Goal: Transaction & Acquisition: Purchase product/service

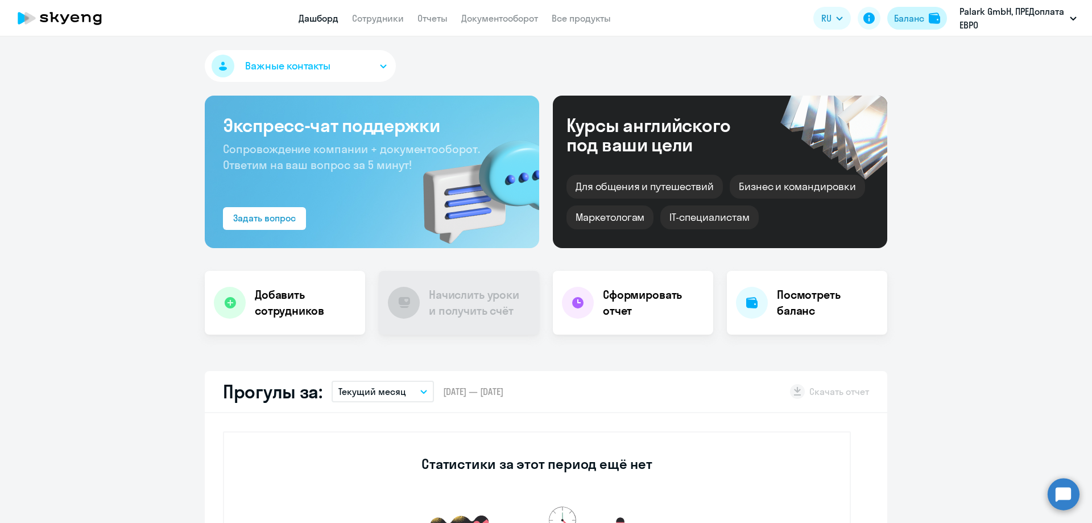
click at [909, 19] on div "Баланс" at bounding box center [909, 18] width 30 height 14
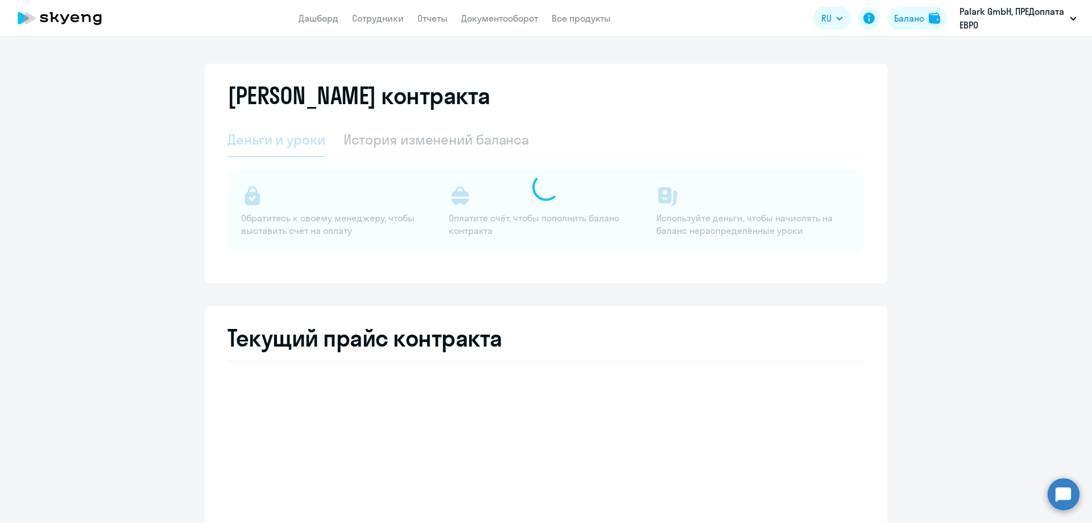
select select "english_adult_not_native_speaker"
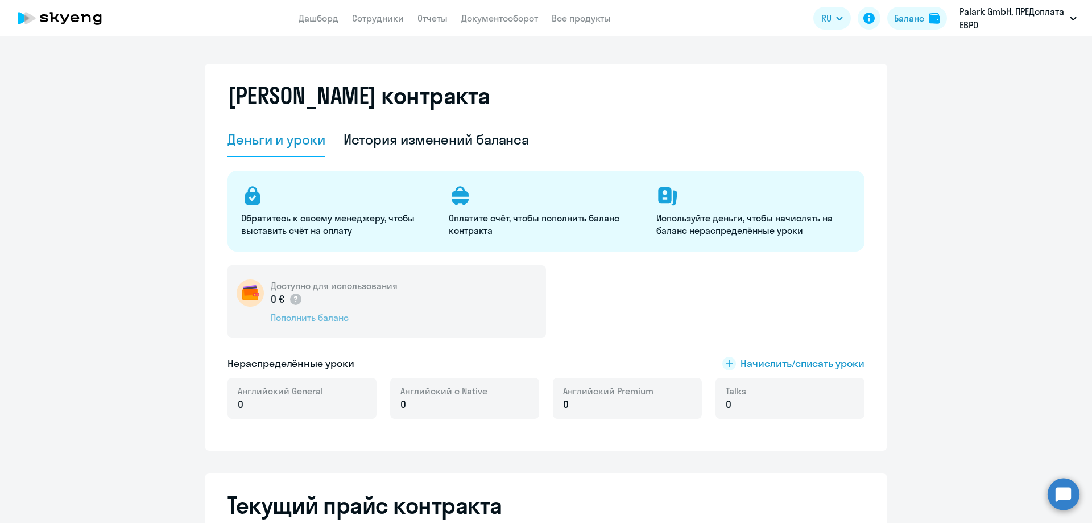
click at [324, 320] on div "Пополнить баланс" at bounding box center [334, 317] width 127 height 13
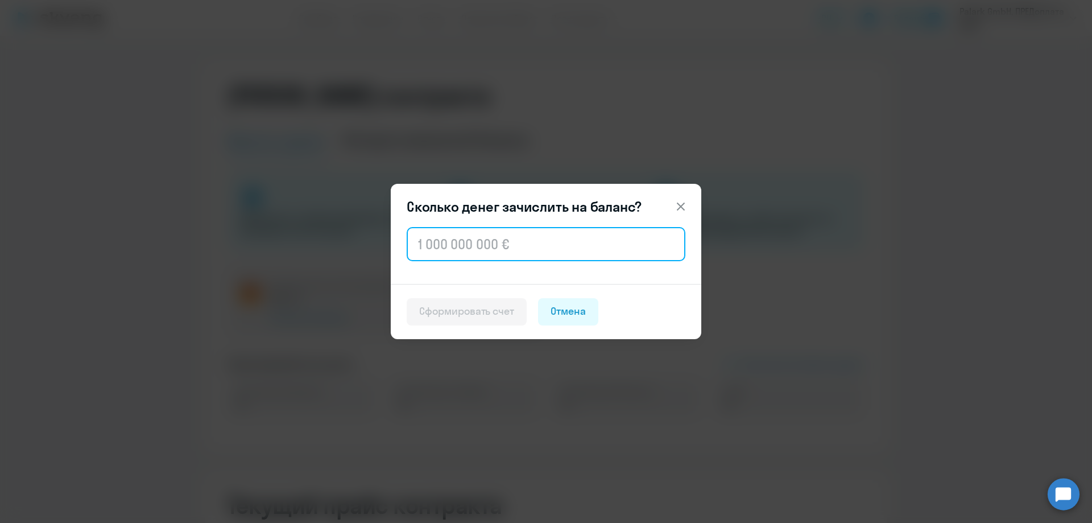
click at [481, 241] on input "text" at bounding box center [546, 244] width 279 height 34
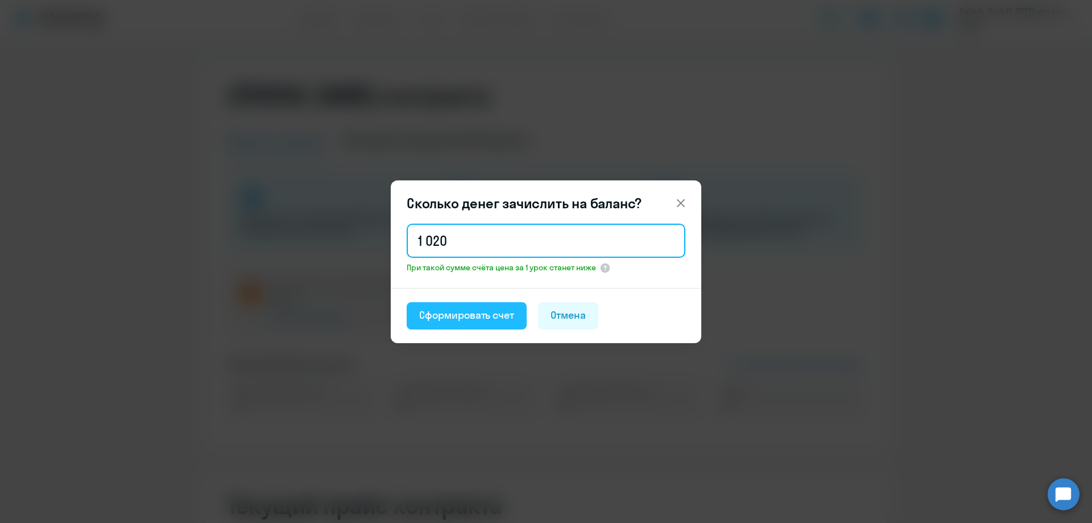
type input "1 020"
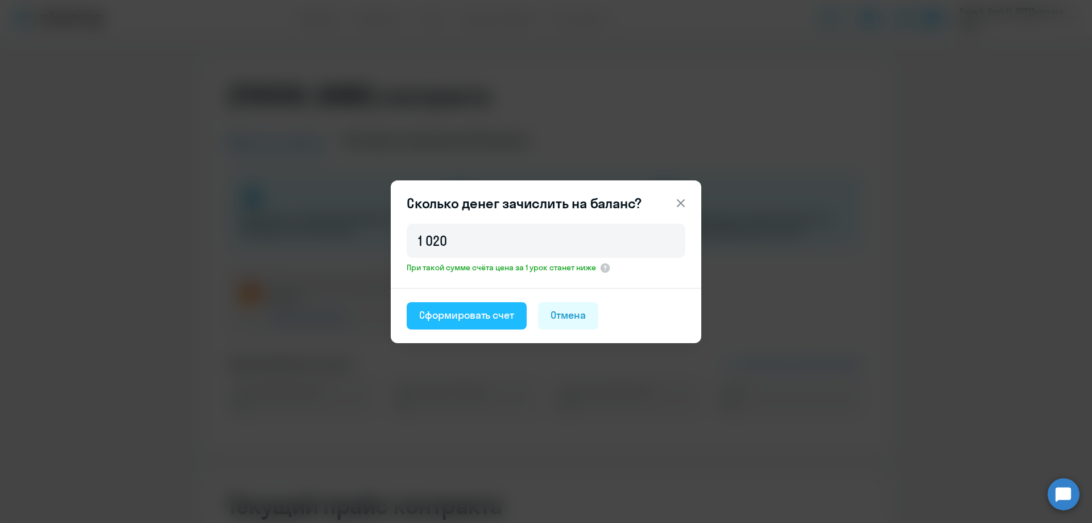
click at [502, 306] on button "Сформировать счет" at bounding box center [467, 315] width 120 height 27
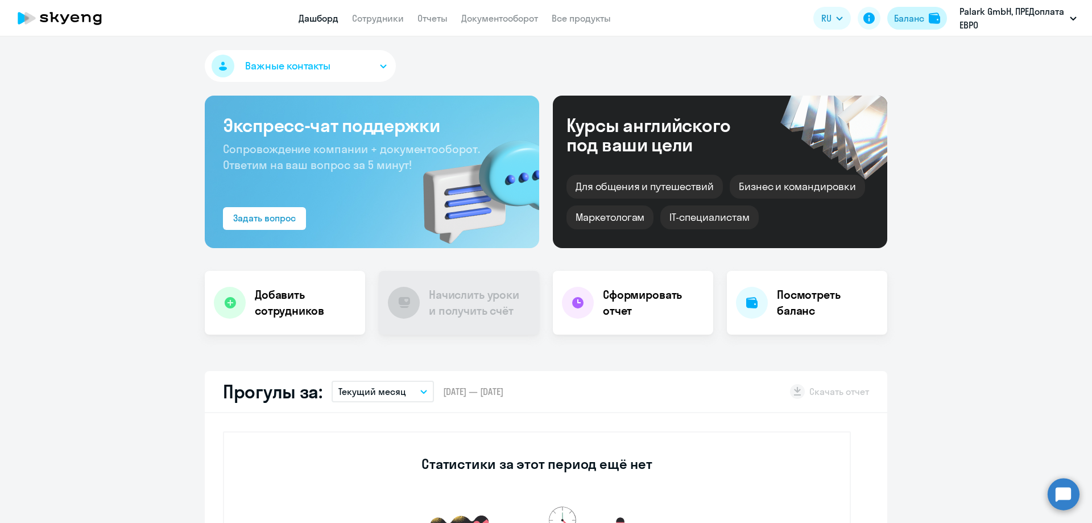
click at [915, 19] on div "Баланс" at bounding box center [909, 18] width 30 height 14
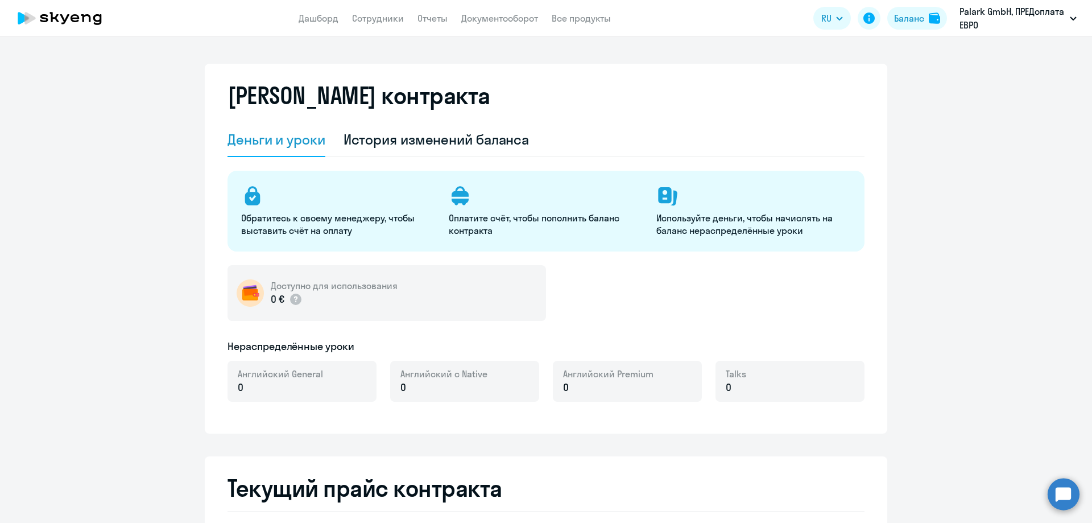
select select "english_adult_not_native_speaker"
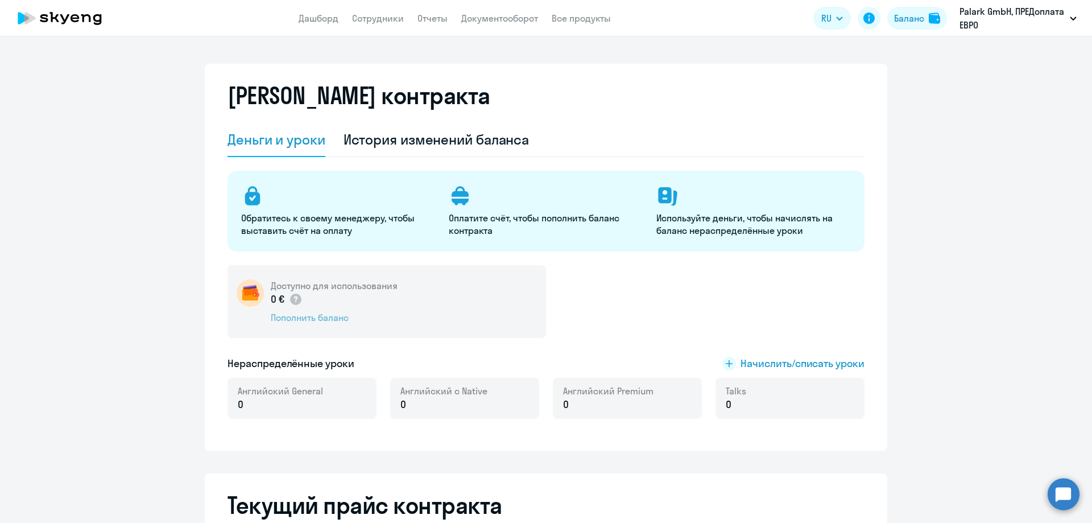
click at [316, 319] on div "Пополнить баланс" at bounding box center [334, 317] width 127 height 13
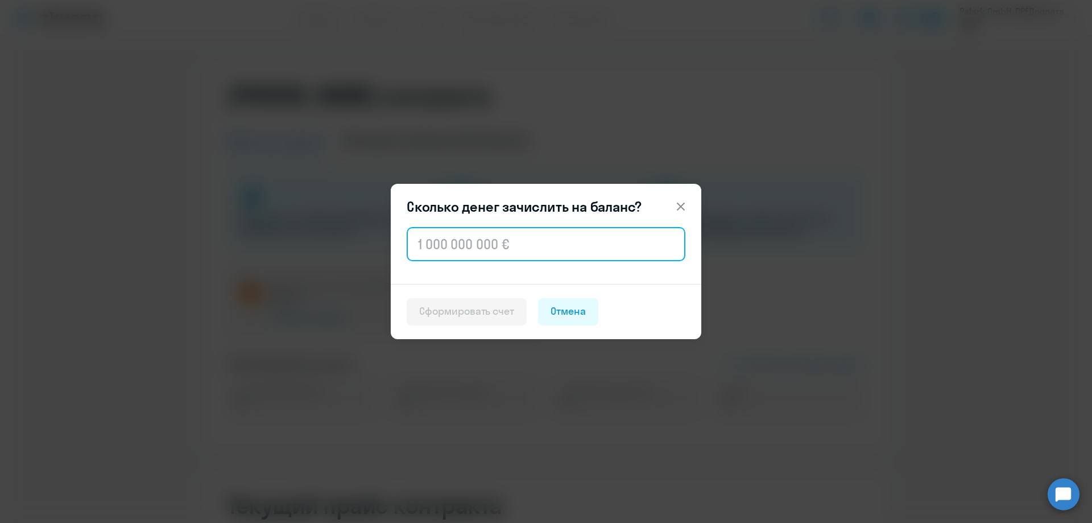
click at [474, 255] on input "text" at bounding box center [546, 244] width 279 height 34
type input "1 020"
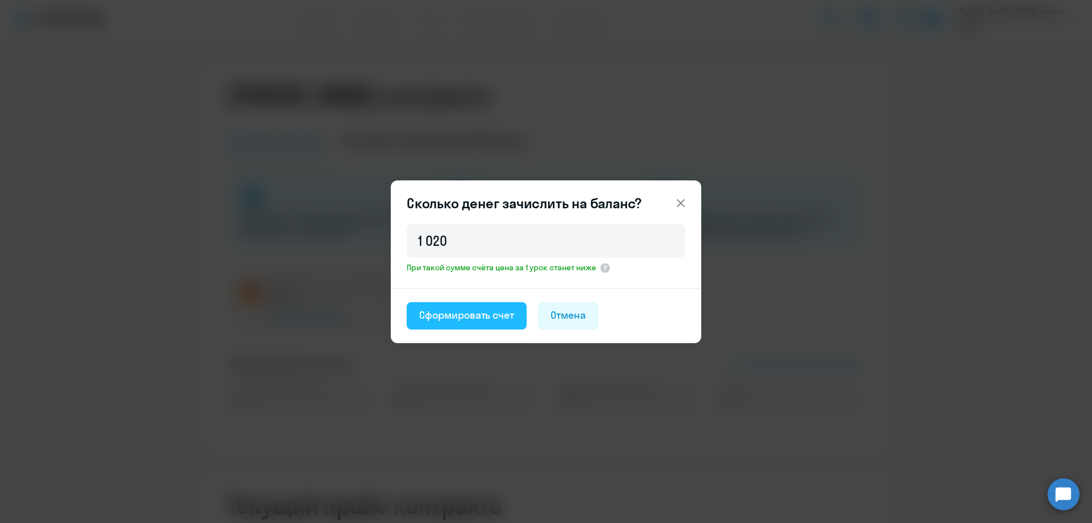
click at [450, 315] on div "Сформировать счет" at bounding box center [466, 315] width 95 height 15
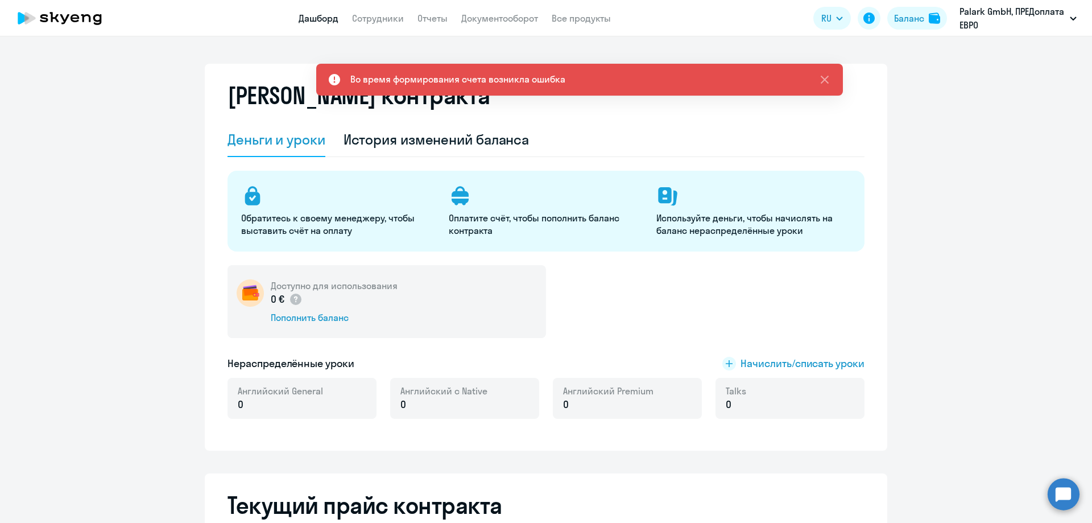
click at [317, 16] on link "Дашборд" at bounding box center [319, 18] width 40 height 11
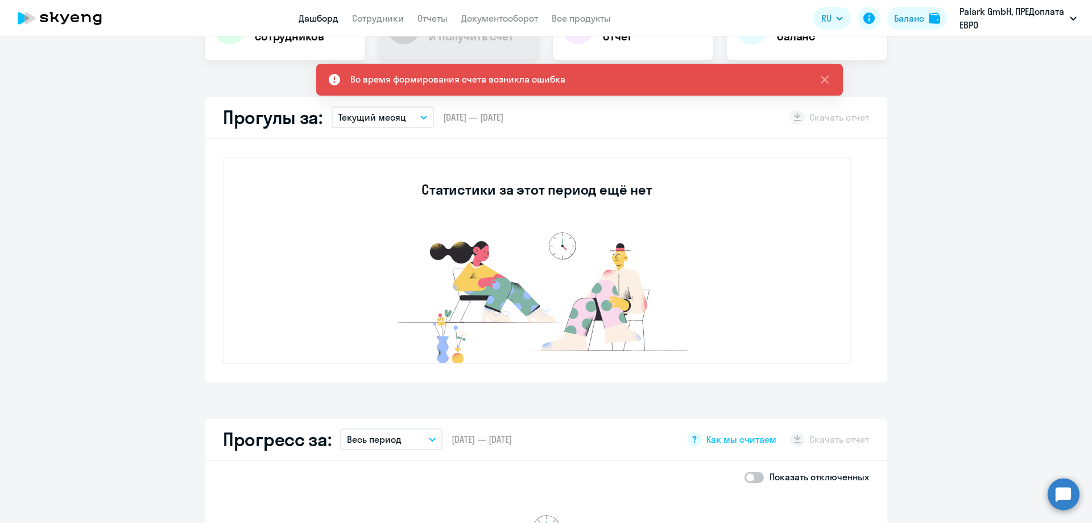
scroll to position [284, 0]
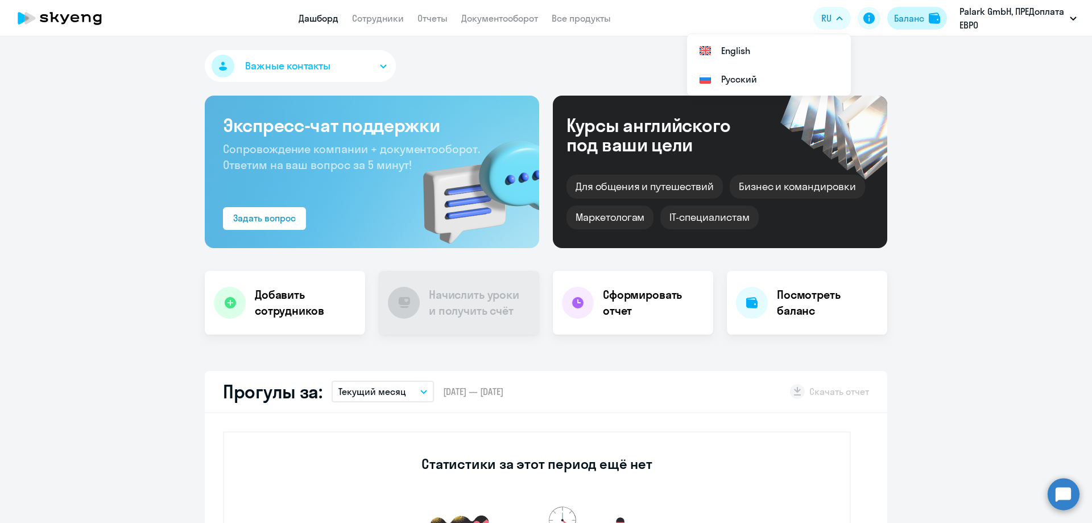
click at [895, 19] on div "Баланс" at bounding box center [909, 18] width 30 height 14
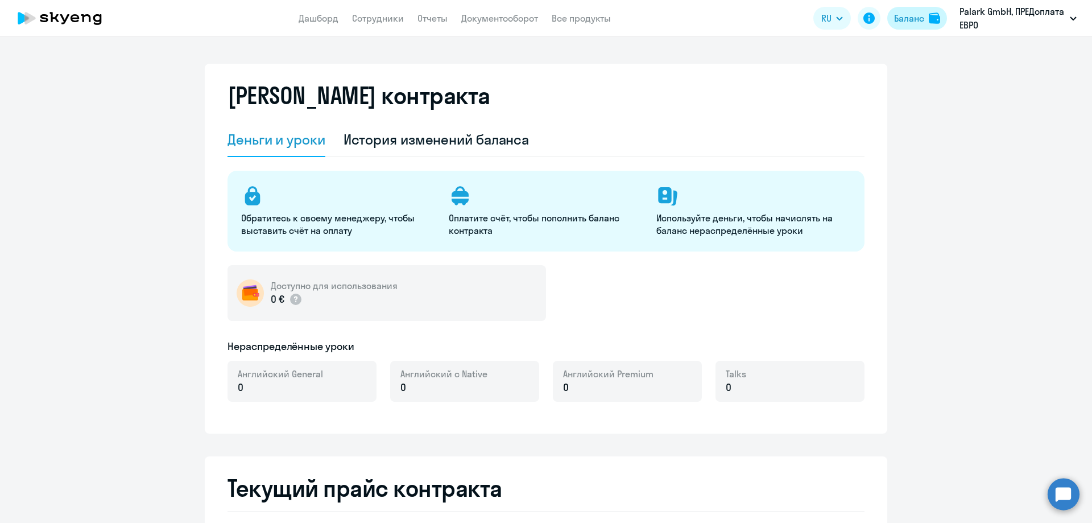
select select "english_adult_not_native_speaker"
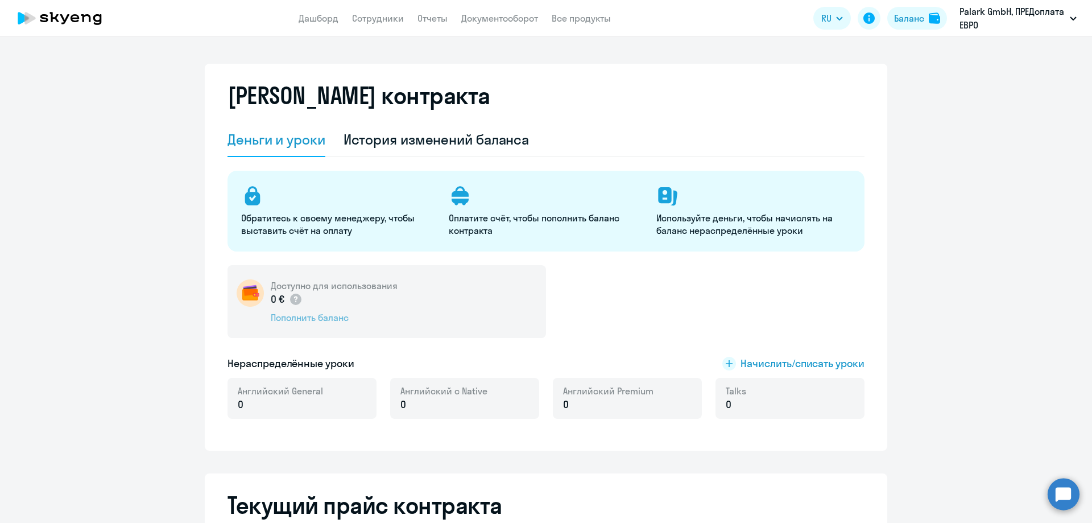
click at [317, 319] on div "Пополнить баланс" at bounding box center [334, 317] width 127 height 13
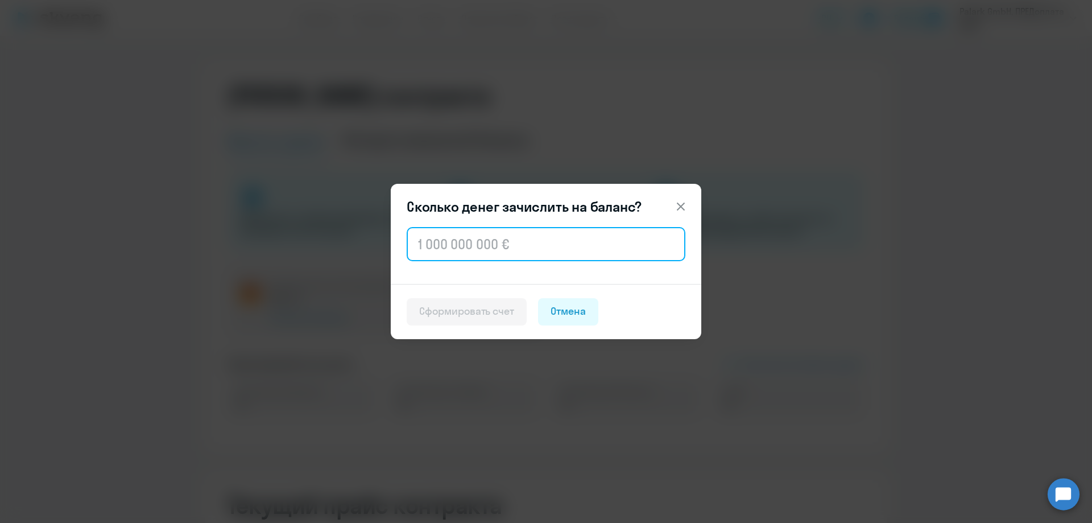
click at [526, 251] on input "text" at bounding box center [546, 244] width 279 height 34
type input "1 020"
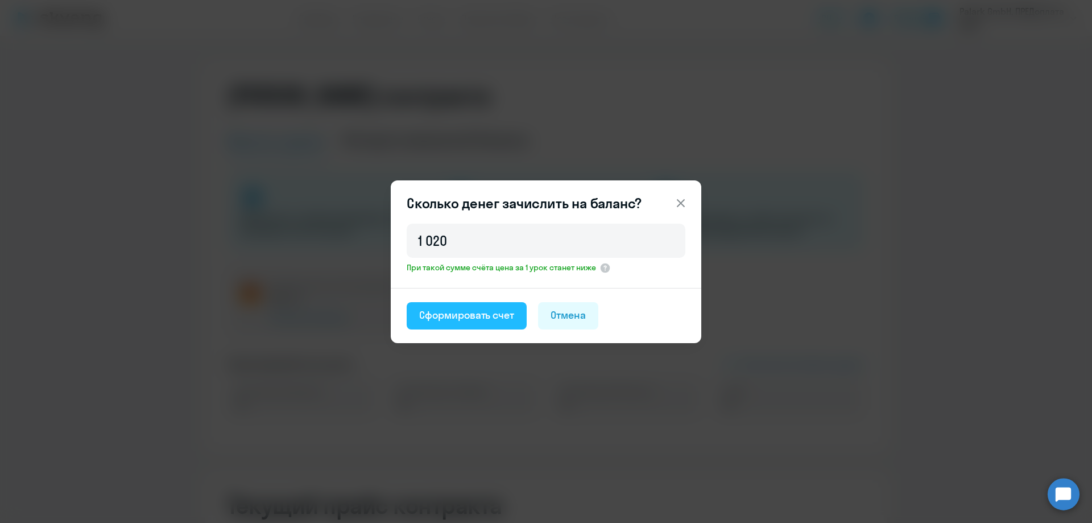
click at [470, 310] on div "Сформировать счет" at bounding box center [466, 315] width 95 height 15
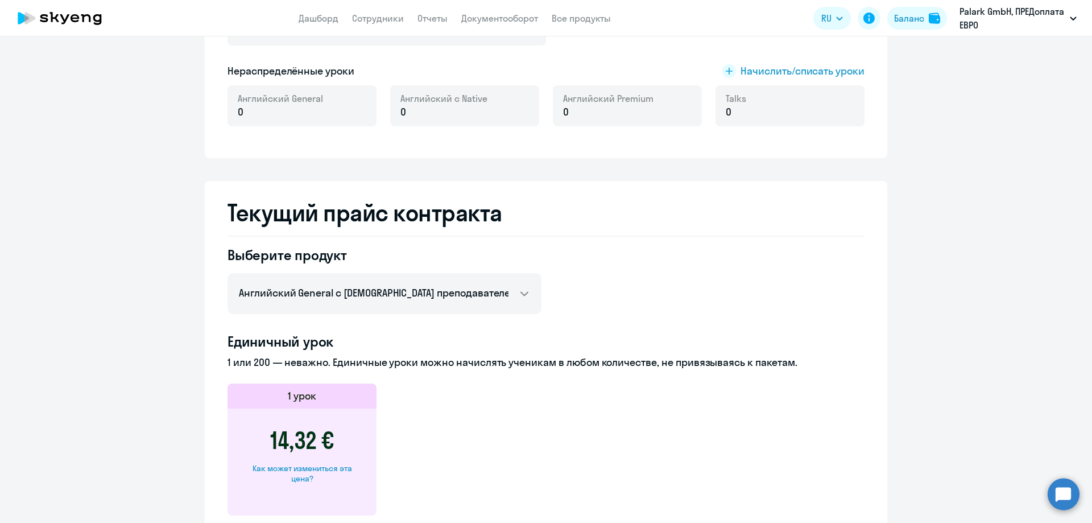
scroll to position [284, 0]
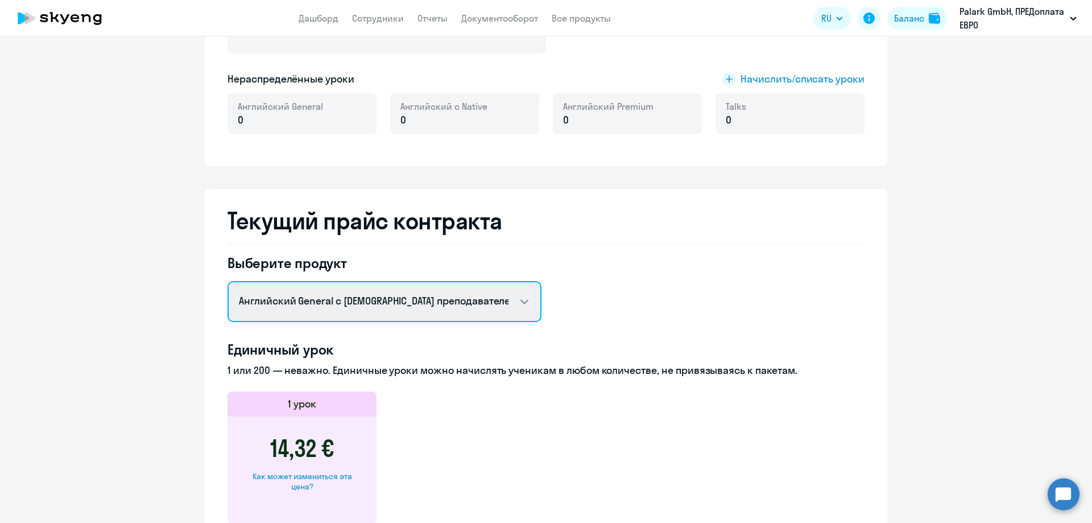
click at [447, 304] on select "Английский General с русскоговорящим преподавателем Английский General с англог…" at bounding box center [385, 301] width 314 height 41
select select "german_adult_not_native_speaker_premium"
click at [228, 281] on select "Английский General с русскоговорящим преподавателем Английский General с англог…" at bounding box center [385, 301] width 314 height 41
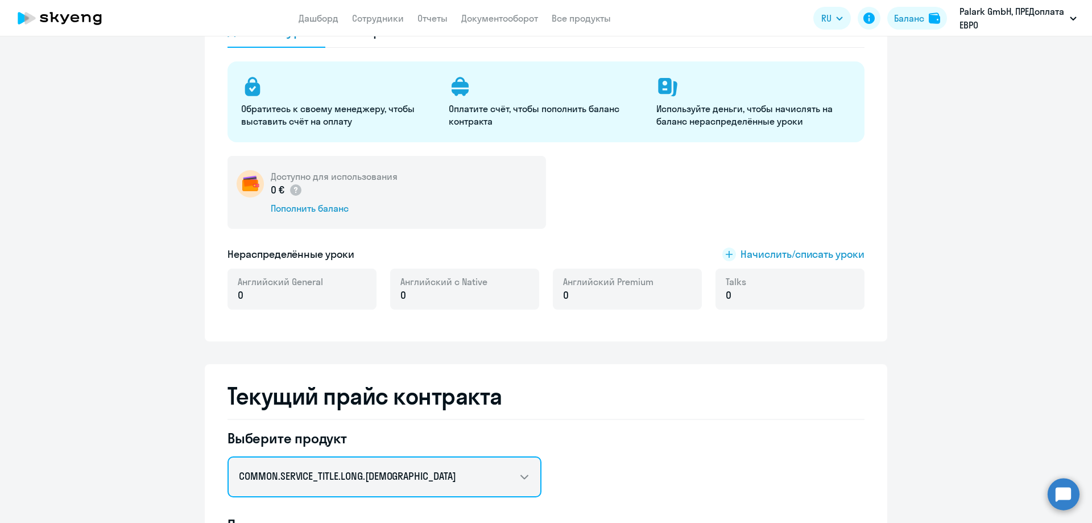
scroll to position [0, 0]
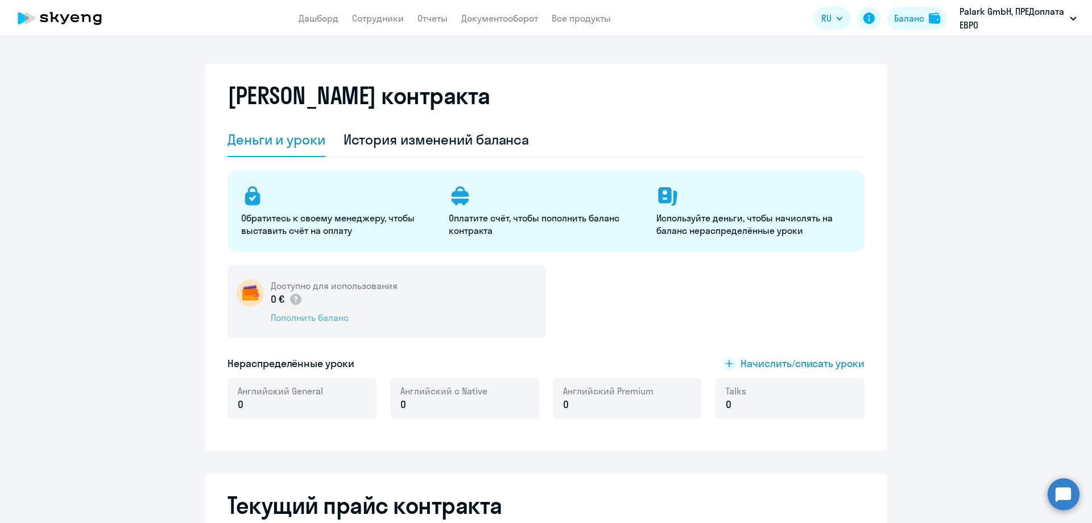
click at [339, 319] on div "Пополнить баланс" at bounding box center [334, 317] width 127 height 13
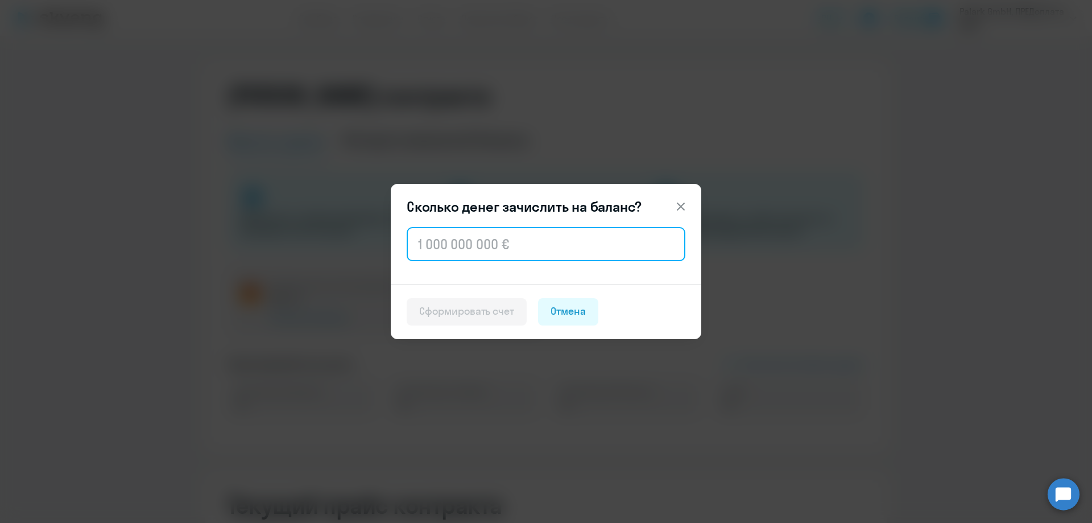
drag, startPoint x: 569, startPoint y: 255, endPoint x: 554, endPoint y: 266, distance: 18.3
click at [569, 255] on input "text" at bounding box center [546, 244] width 279 height 34
type input "1 020"
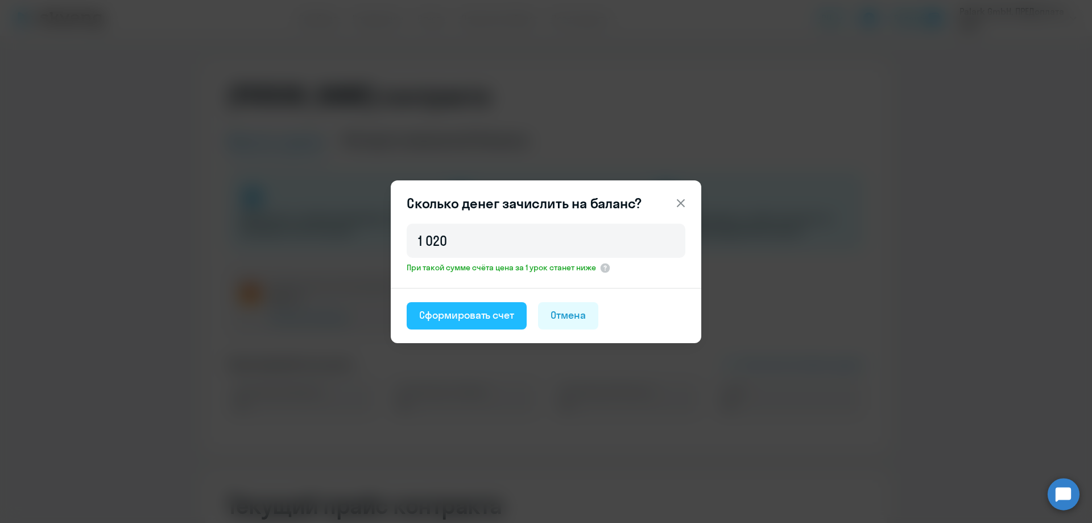
click at [462, 313] on div "Сформировать счет" at bounding box center [466, 315] width 95 height 15
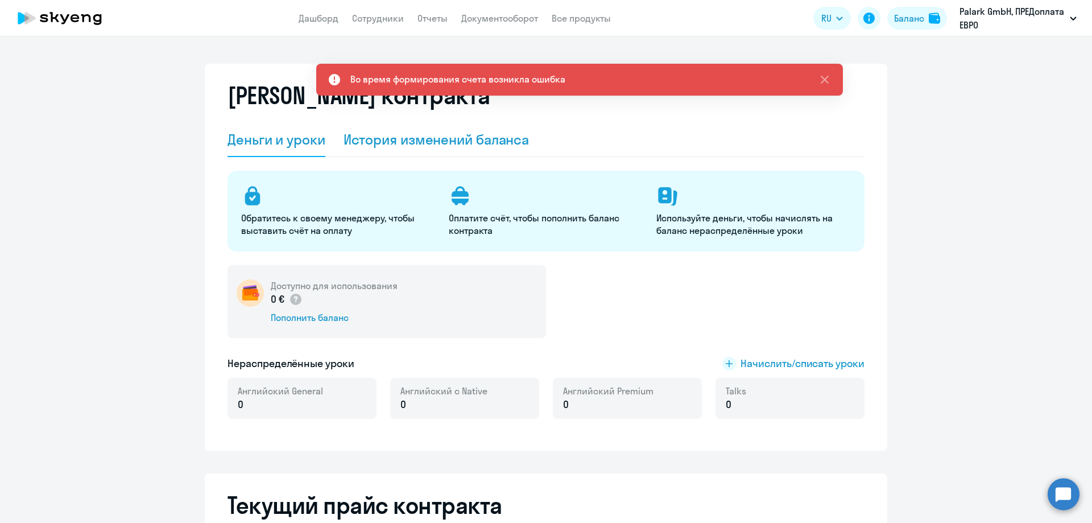
click at [495, 142] on div "История изменений баланса" at bounding box center [437, 139] width 186 height 18
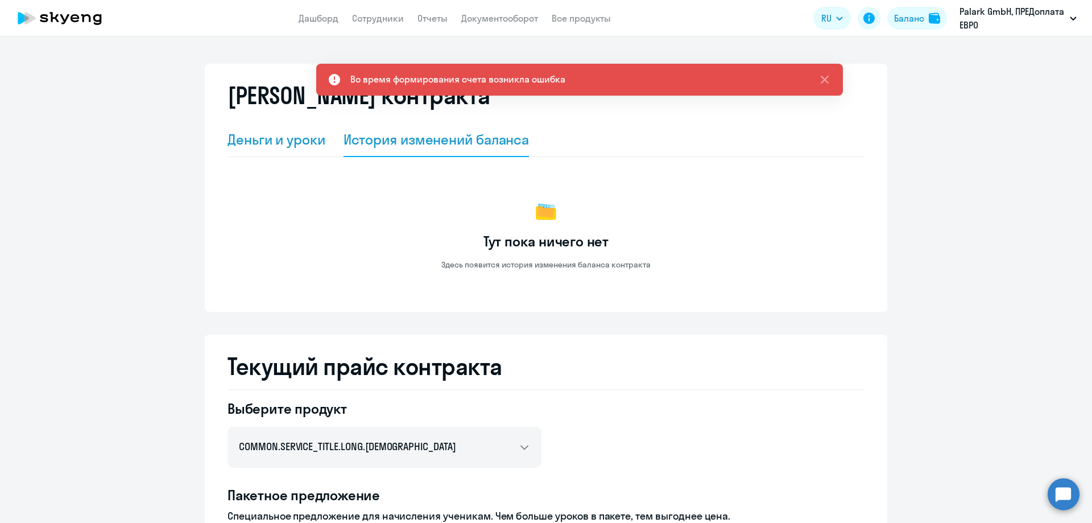
click at [292, 137] on div "Деньги и уроки" at bounding box center [277, 139] width 98 height 18
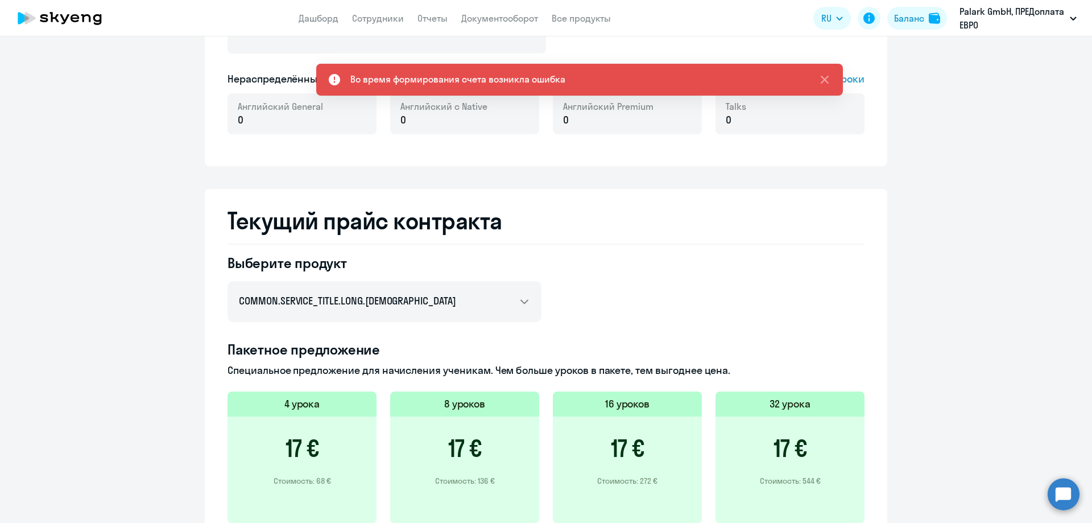
scroll to position [501, 0]
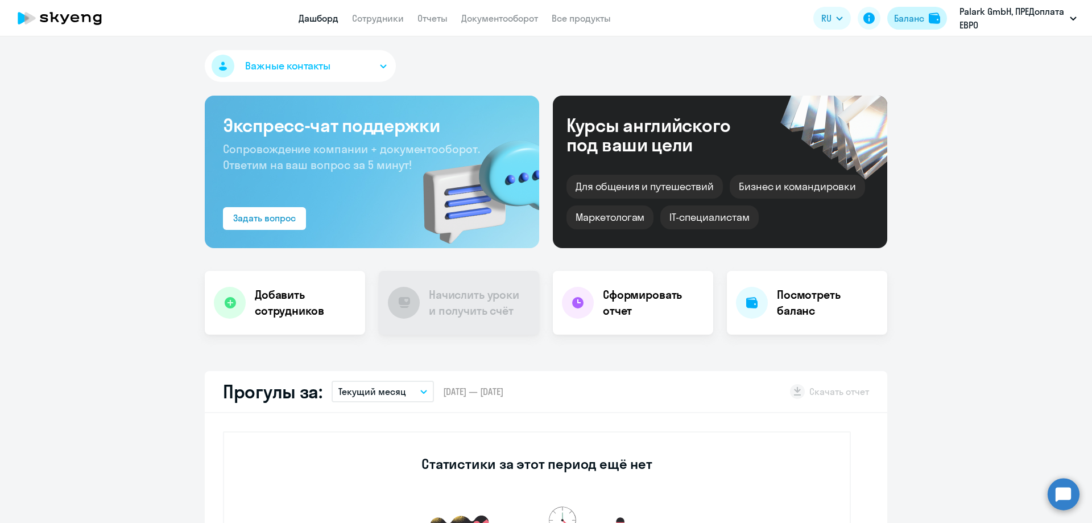
click at [911, 21] on div "Баланс" at bounding box center [909, 18] width 30 height 14
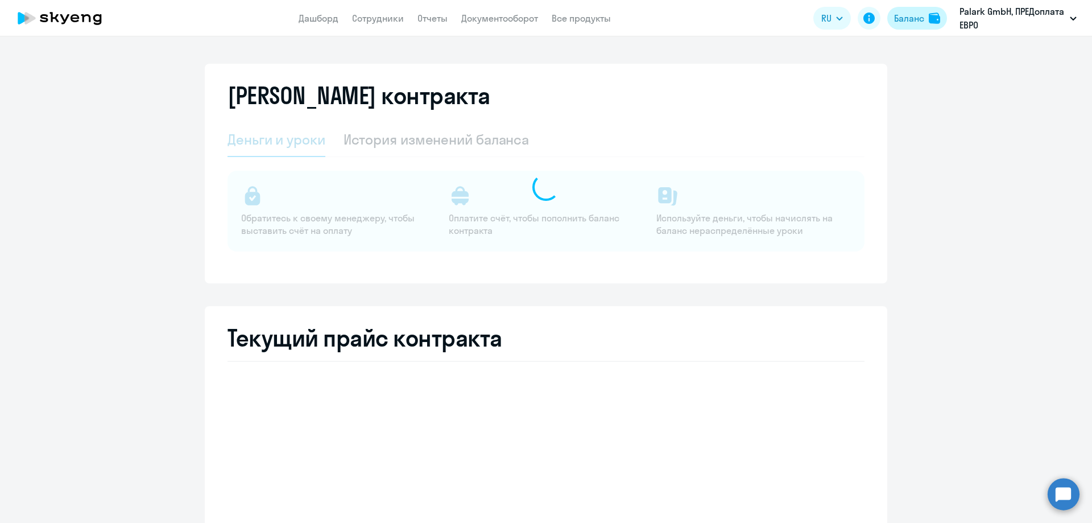
select select "english_adult_not_native_speaker"
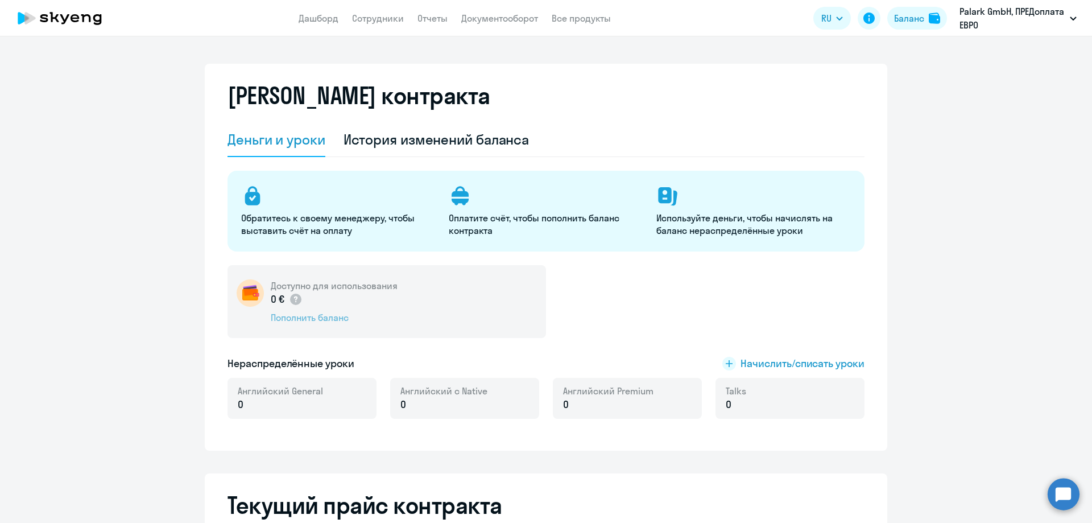
click at [333, 319] on div "Пополнить баланс" at bounding box center [334, 317] width 127 height 13
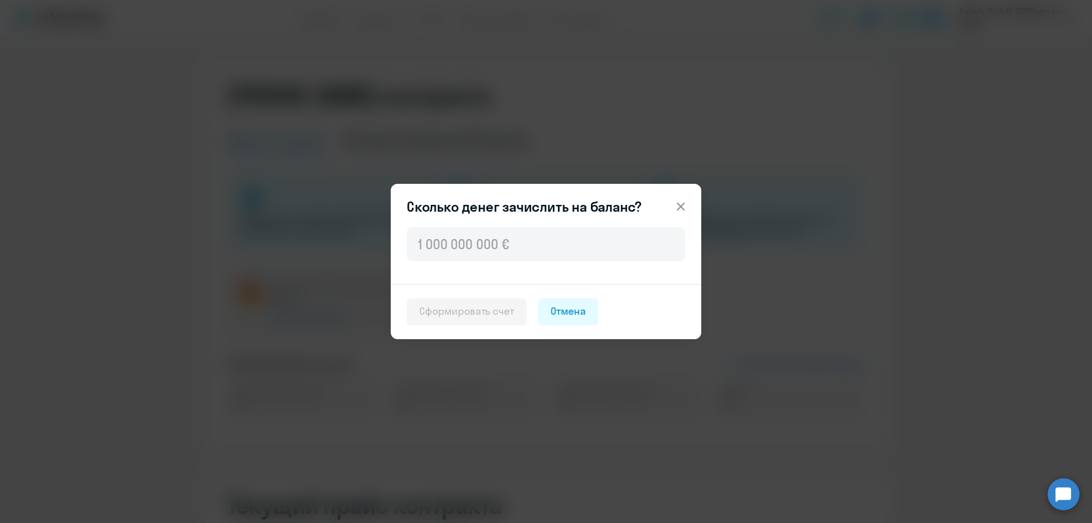
click at [506, 262] on div at bounding box center [546, 254] width 311 height 59
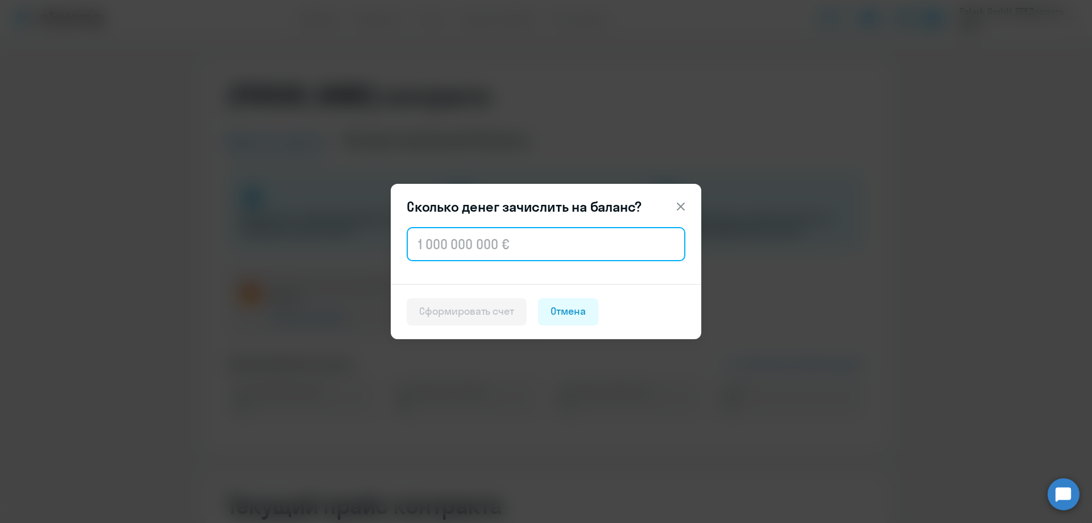
click at [506, 251] on input "text" at bounding box center [546, 244] width 279 height 34
type input "1 020"
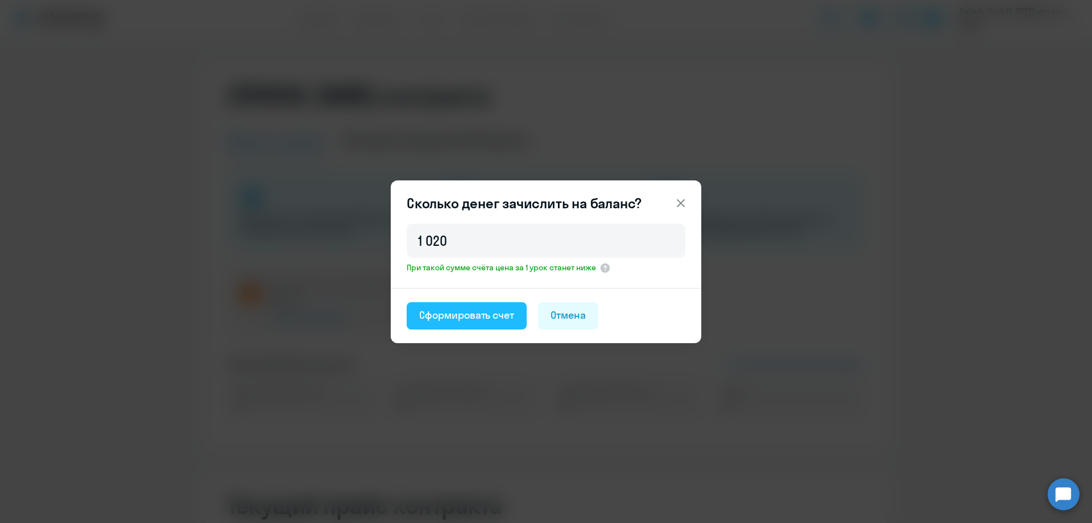
click at [477, 305] on button "Сформировать счет" at bounding box center [467, 315] width 120 height 27
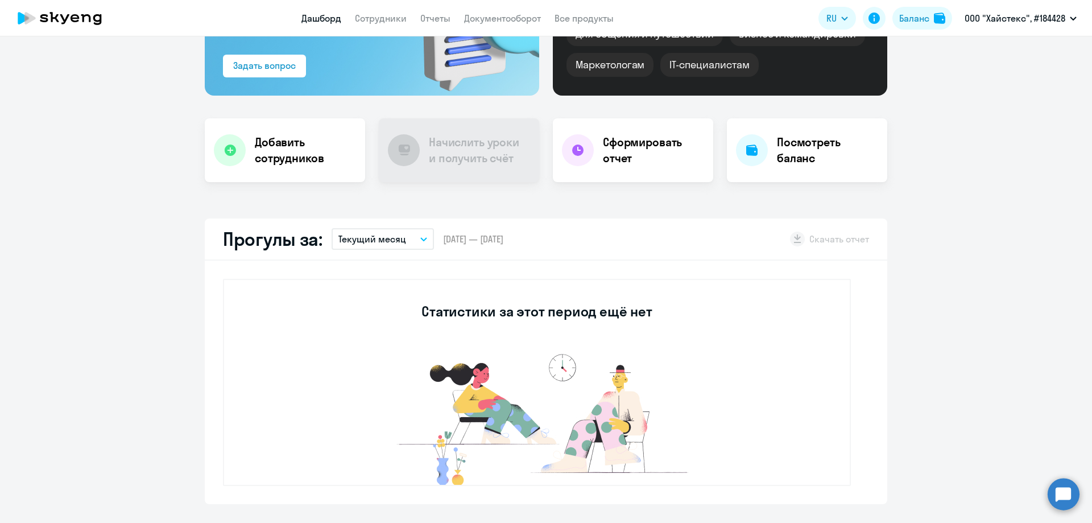
scroll to position [341, 0]
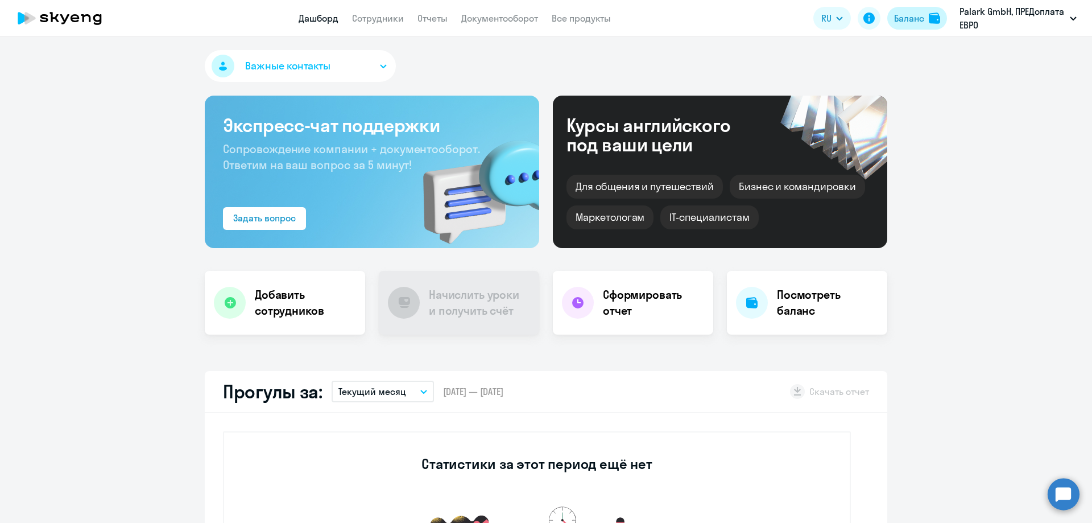
click at [901, 17] on div "Баланс" at bounding box center [909, 18] width 30 height 14
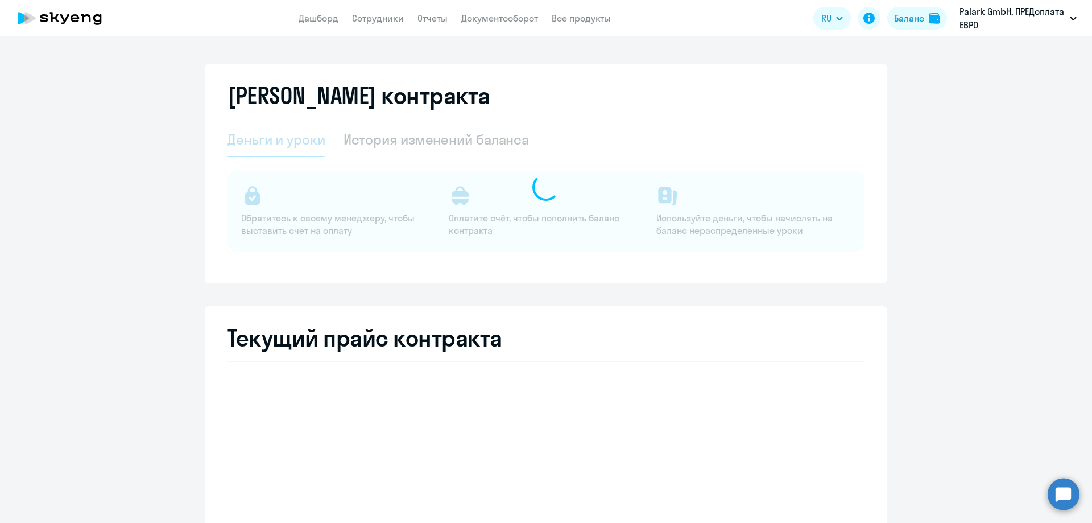
select select "english_adult_not_native_speaker"
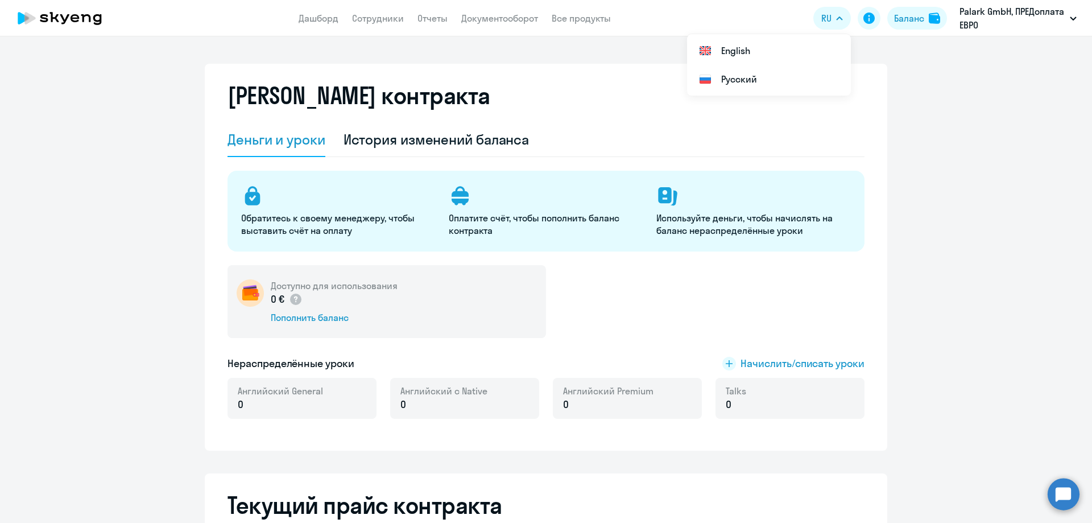
click at [835, 27] on button "RU" at bounding box center [832, 18] width 38 height 23
click at [310, 307] on div "0 € Пополнить баланс" at bounding box center [334, 308] width 127 height 32
click at [319, 315] on div "Пополнить баланс" at bounding box center [334, 317] width 127 height 13
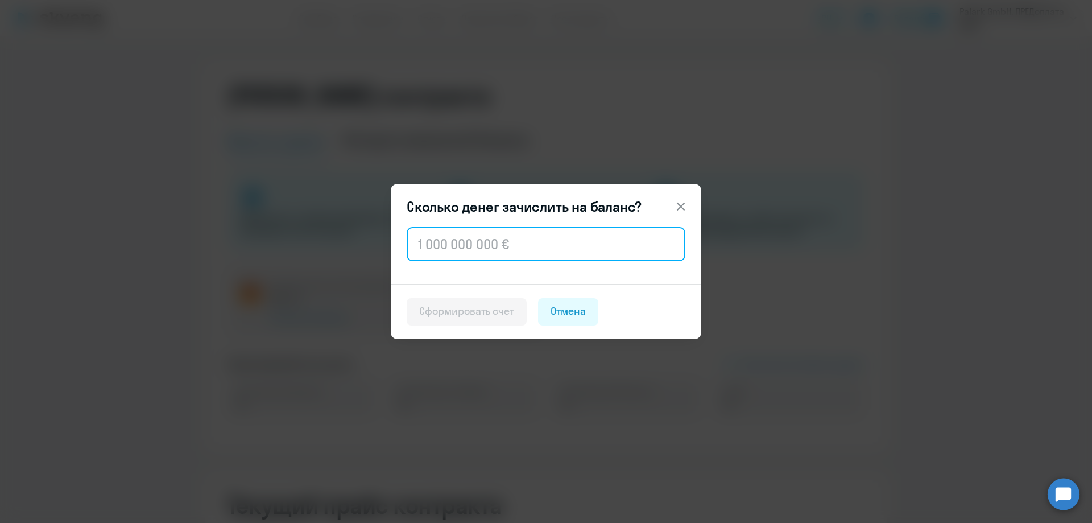
click at [545, 245] on input "text" at bounding box center [546, 244] width 279 height 34
type input "1 020"
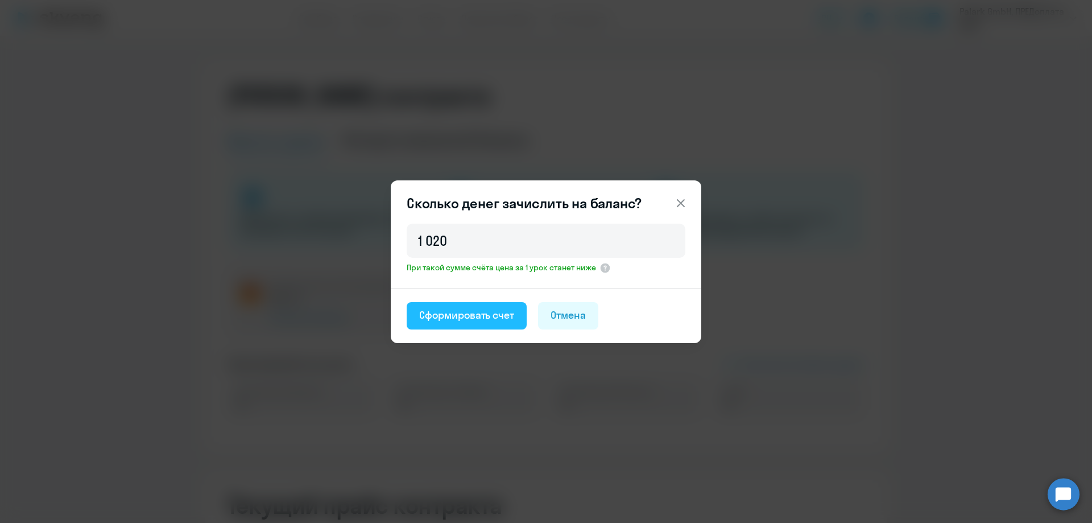
click at [467, 309] on div "Сформировать счет" at bounding box center [466, 315] width 95 height 15
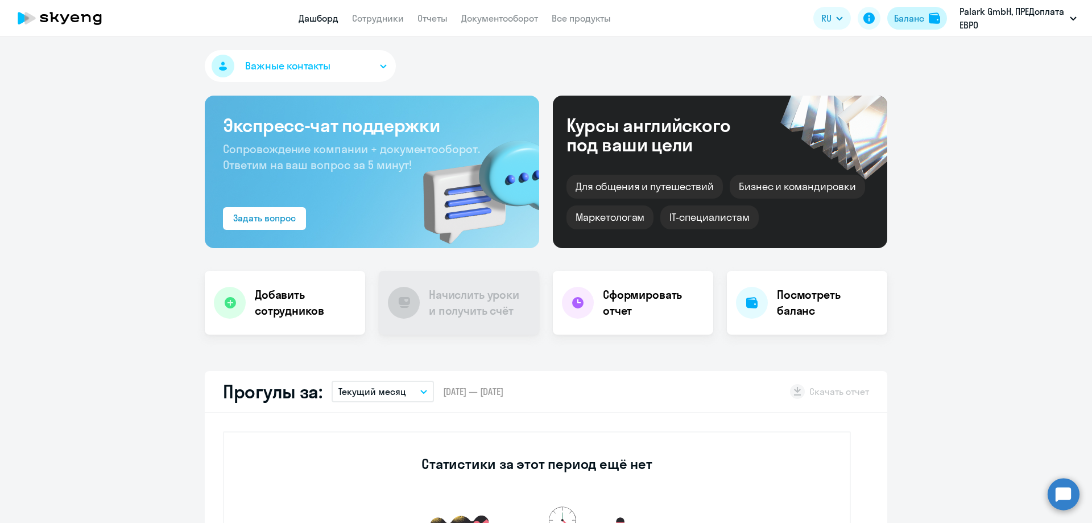
click at [917, 27] on button "Баланс" at bounding box center [917, 18] width 60 height 23
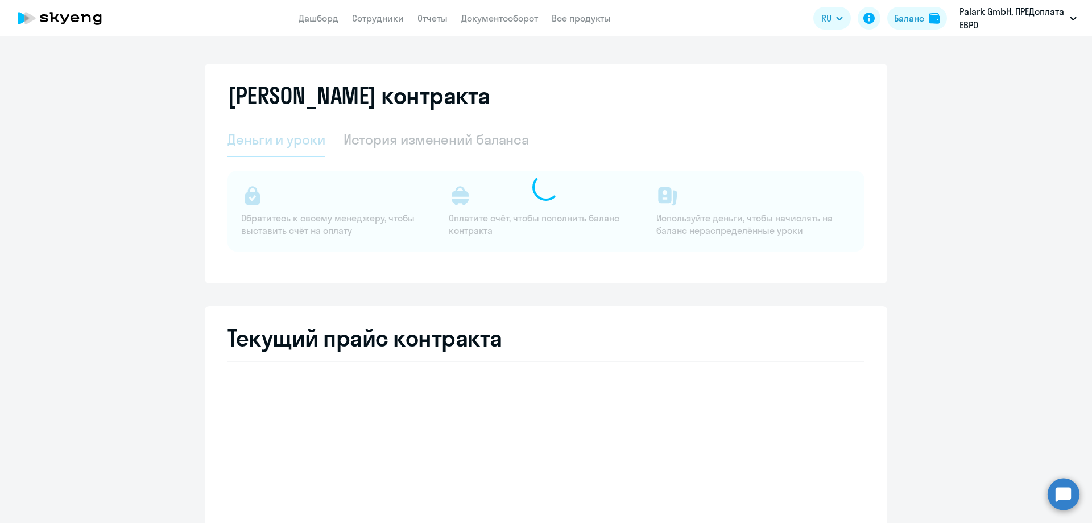
select select "english_adult_not_native_speaker"
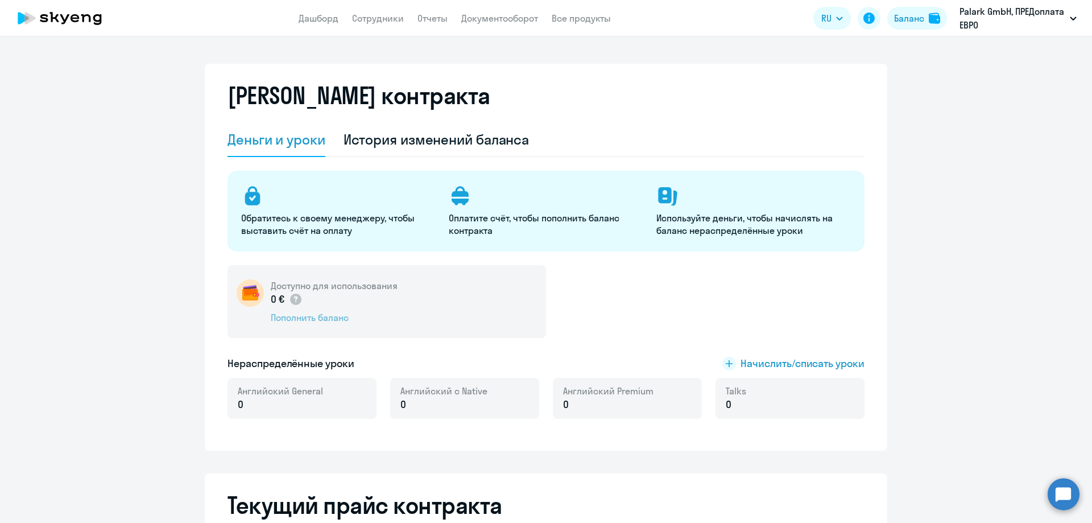
click at [327, 315] on div "Пополнить баланс" at bounding box center [334, 317] width 127 height 13
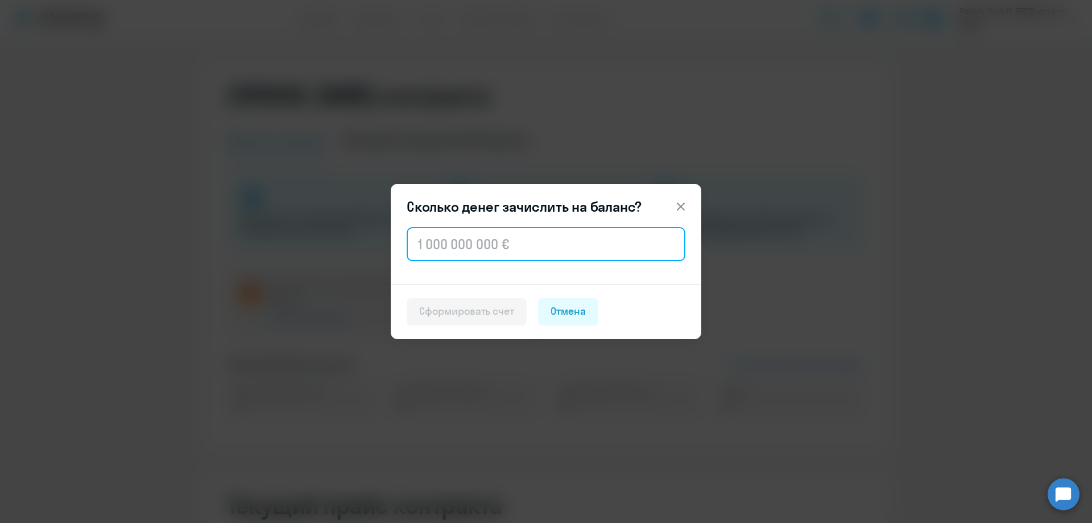
click at [502, 242] on input "text" at bounding box center [546, 244] width 279 height 34
type input "1 020"
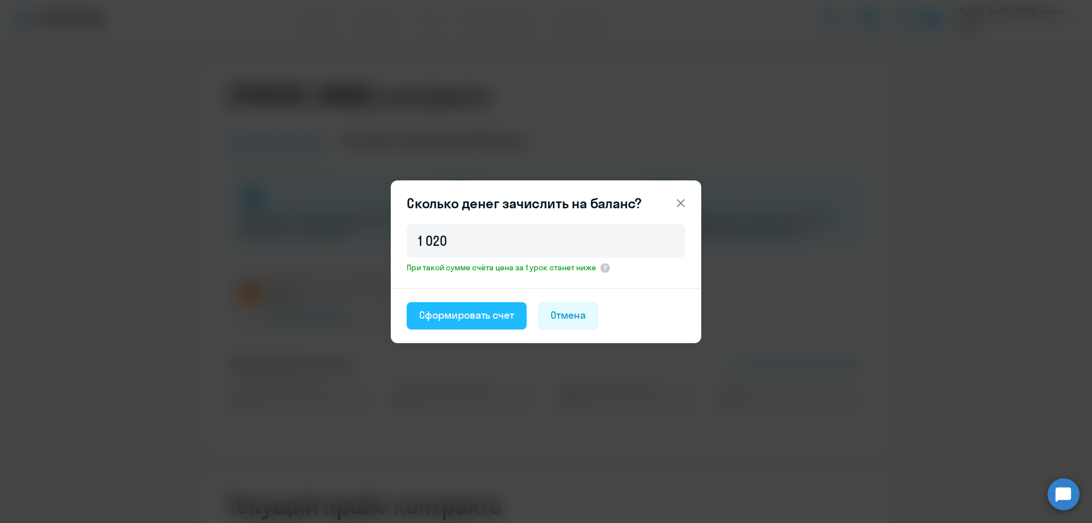
click at [455, 313] on div "Сформировать счет" at bounding box center [466, 315] width 95 height 15
